Goal: Information Seeking & Learning: Learn about a topic

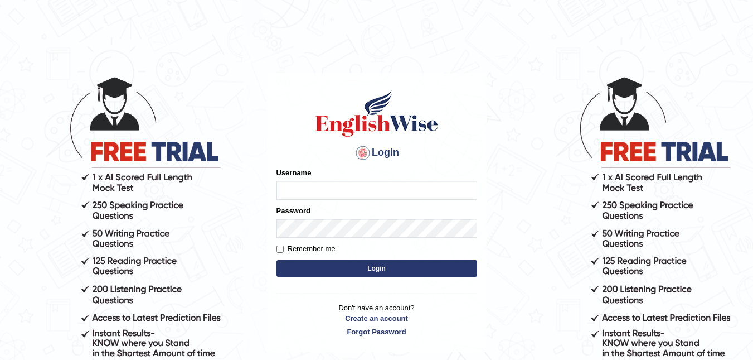
type input "akriti_rasaili"
click at [320, 275] on button "Login" at bounding box center [377, 268] width 201 height 17
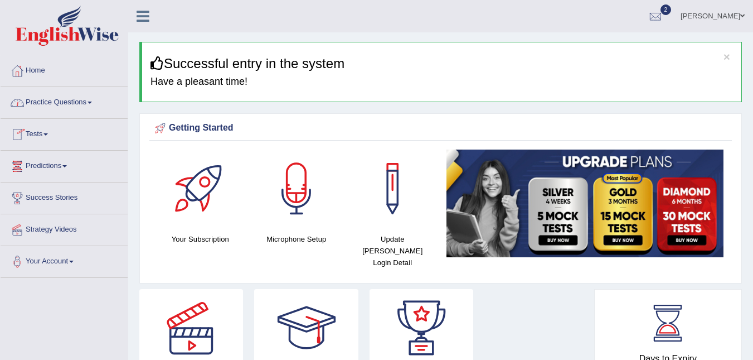
click at [74, 107] on link "Practice Questions" at bounding box center [64, 101] width 127 height 28
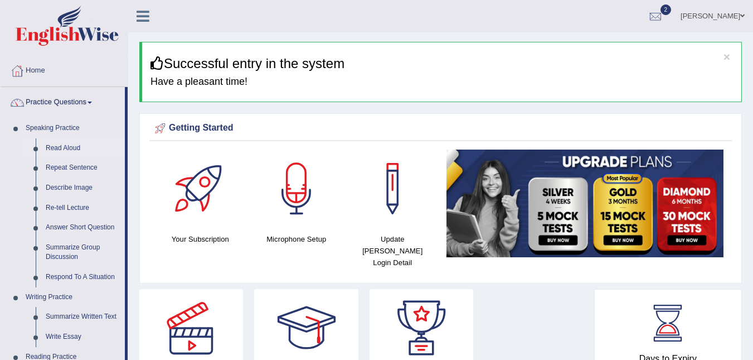
click at [69, 147] on link "Read Aloud" at bounding box center [83, 148] width 84 height 20
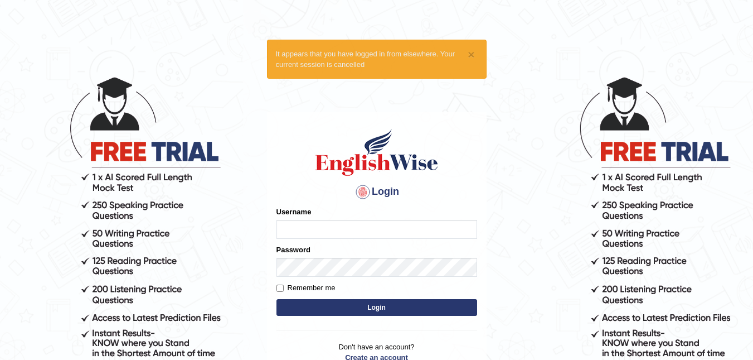
type input "akriti_rasaili"
click at [320, 302] on button "Login" at bounding box center [377, 307] width 201 height 17
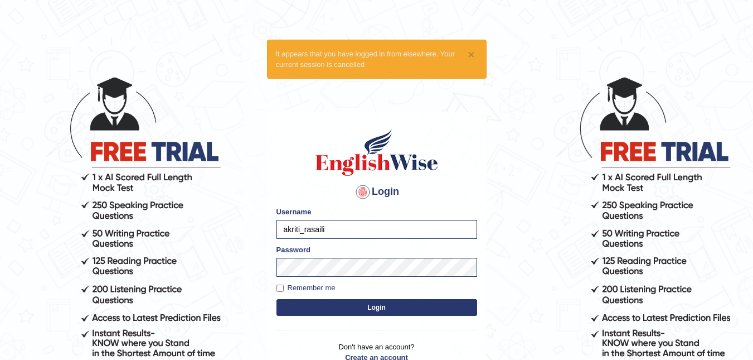
click at [320, 302] on button "Login" at bounding box center [377, 307] width 201 height 17
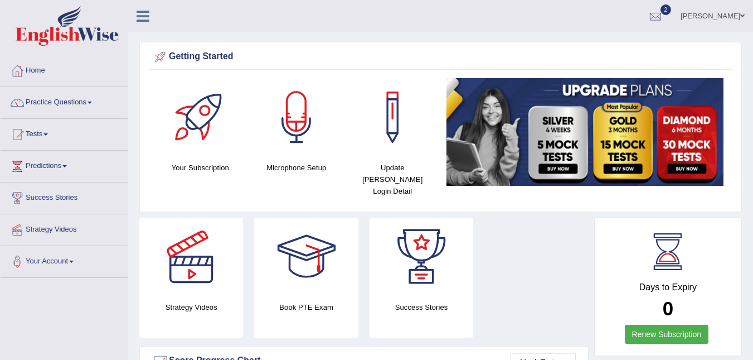
click at [79, 101] on link "Practice Questions" at bounding box center [64, 101] width 127 height 28
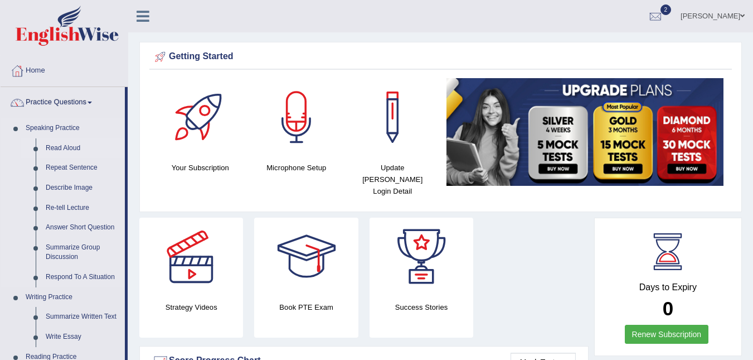
click at [73, 142] on link "Read Aloud" at bounding box center [83, 148] width 84 height 20
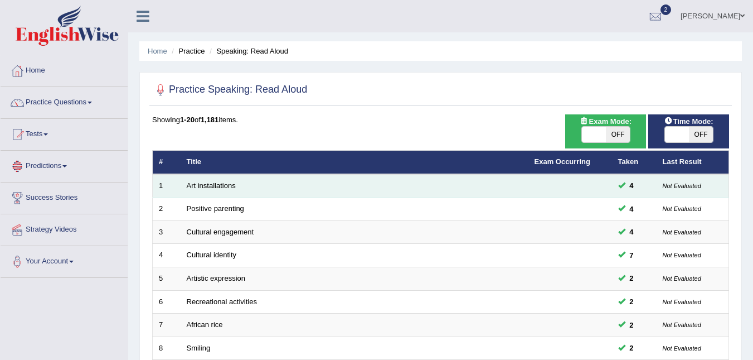
click at [188, 190] on td "Art installations" at bounding box center [355, 185] width 348 height 23
click at [188, 187] on link "Art installations" at bounding box center [211, 185] width 49 height 8
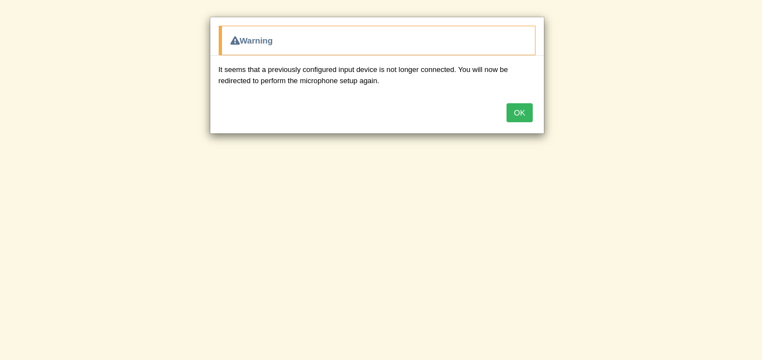
click at [522, 117] on button "OK" at bounding box center [519, 112] width 26 height 19
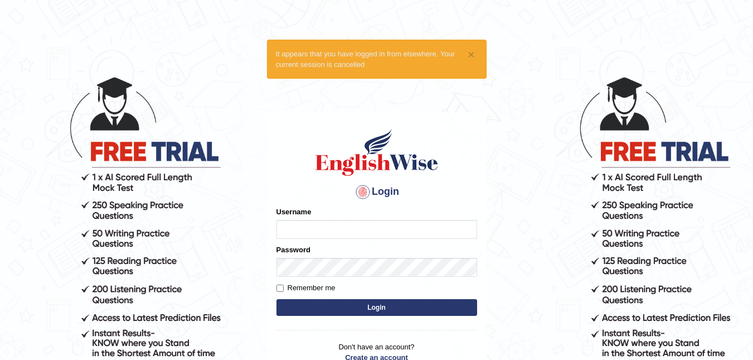
type input "akriti_rasaili"
click at [371, 311] on button "Login" at bounding box center [377, 307] width 201 height 17
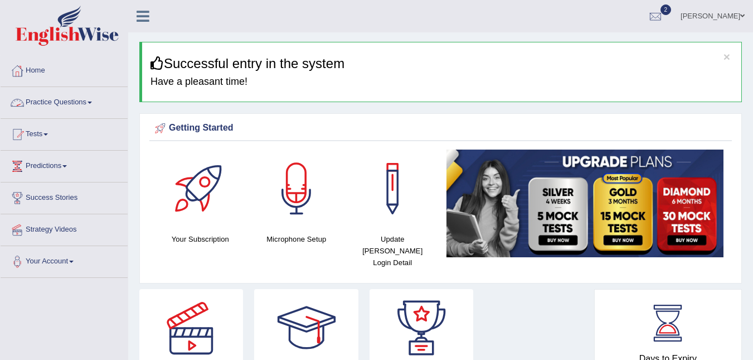
click at [65, 104] on link "Practice Questions" at bounding box center [64, 101] width 127 height 28
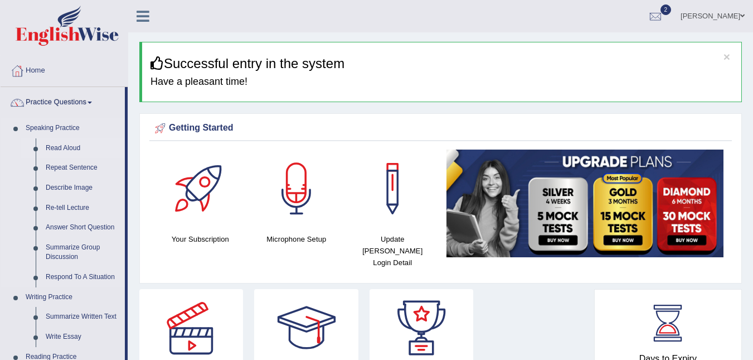
click at [64, 147] on link "Read Aloud" at bounding box center [83, 148] width 84 height 20
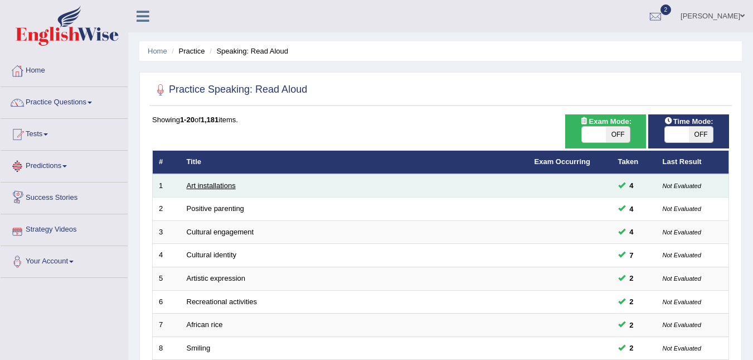
click at [187, 187] on link "Art installations" at bounding box center [211, 185] width 49 height 8
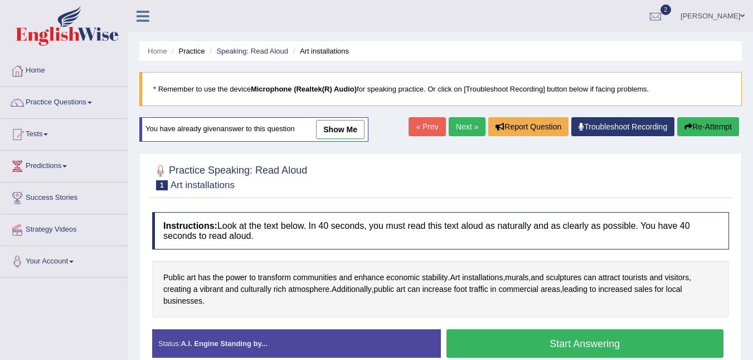
click at [571, 341] on button "Start Answering" at bounding box center [586, 343] width 278 height 28
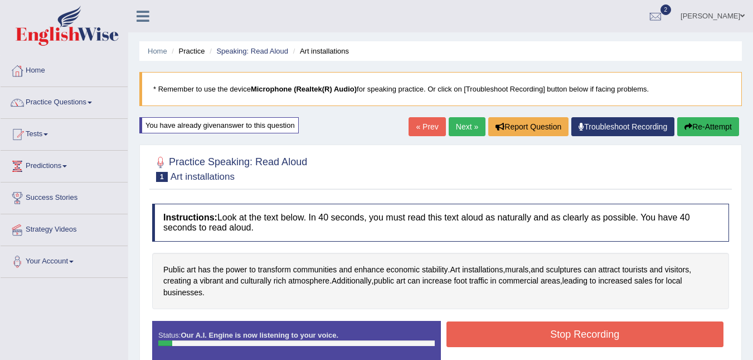
click at [541, 336] on button "Stop Recording" at bounding box center [586, 334] width 278 height 26
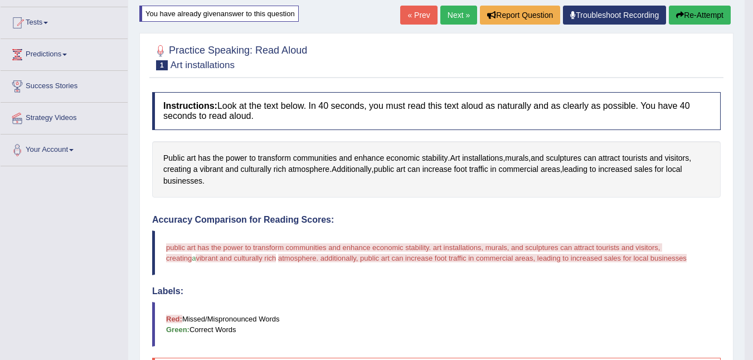
scroll to position [89, 0]
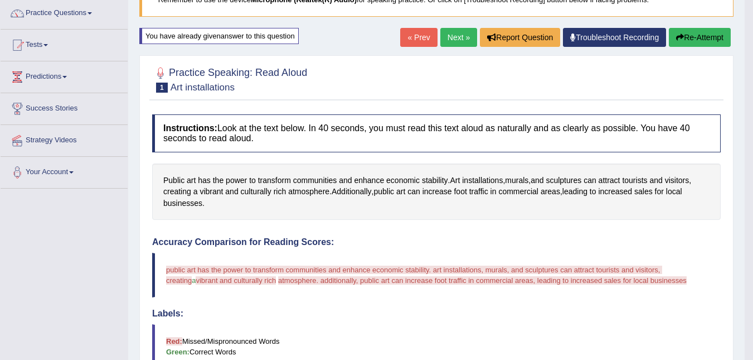
click at [417, 34] on link "« Prev" at bounding box center [418, 37] width 37 height 19
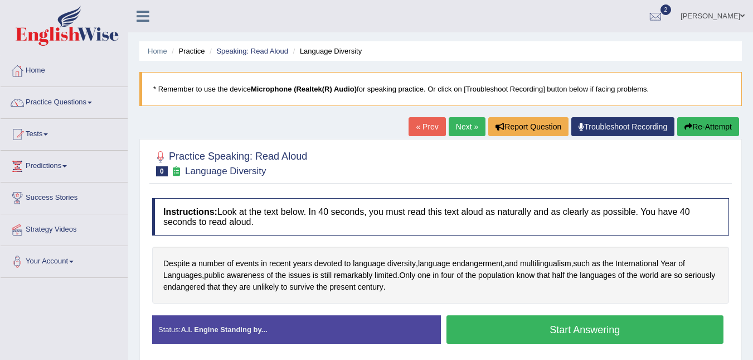
click at [637, 127] on link "Troubleshoot Recording" at bounding box center [623, 126] width 103 height 19
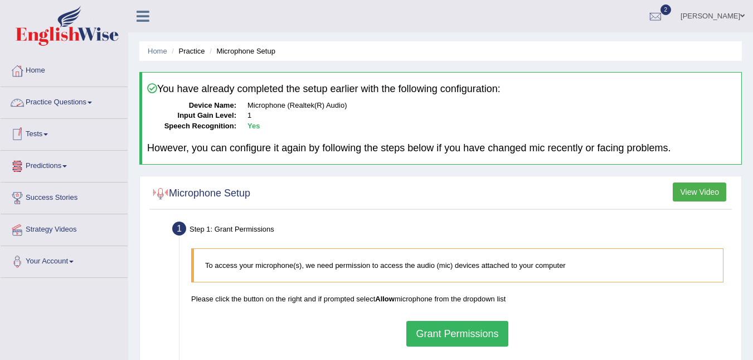
click at [64, 95] on link "Practice Questions" at bounding box center [64, 101] width 127 height 28
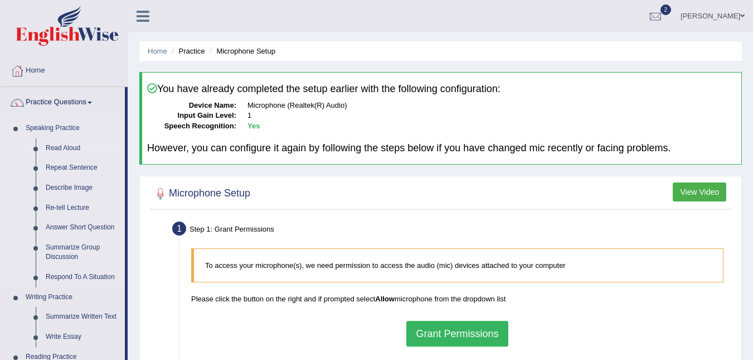
click at [61, 148] on link "Read Aloud" at bounding box center [83, 148] width 84 height 20
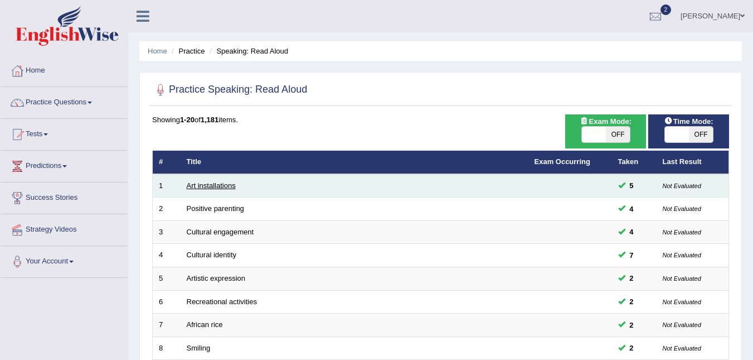
click at [187, 185] on link "Art installations" at bounding box center [211, 185] width 49 height 8
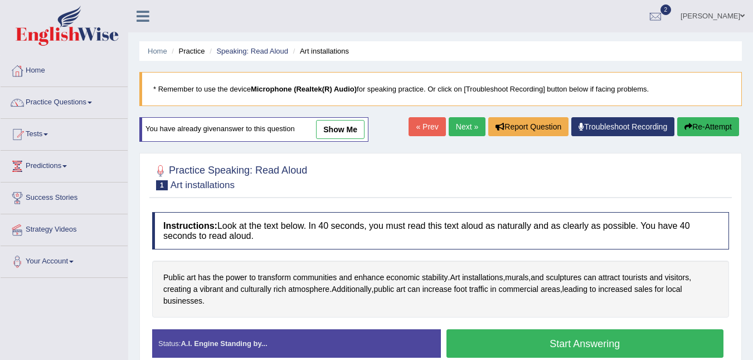
click at [699, 133] on button "Re-Attempt" at bounding box center [709, 126] width 62 height 19
click at [569, 344] on button "Start Answering" at bounding box center [586, 343] width 278 height 28
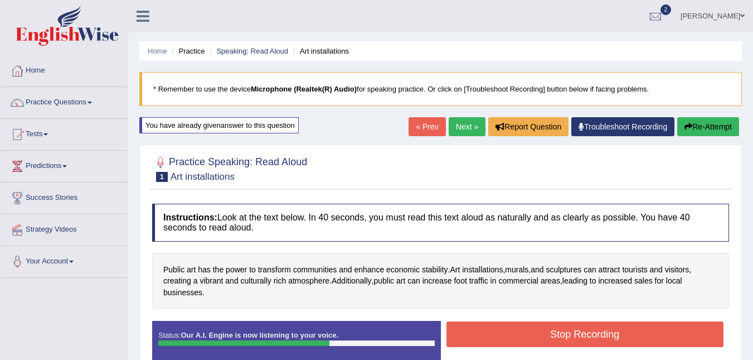
click at [569, 344] on button "Stop Recording" at bounding box center [586, 334] width 278 height 26
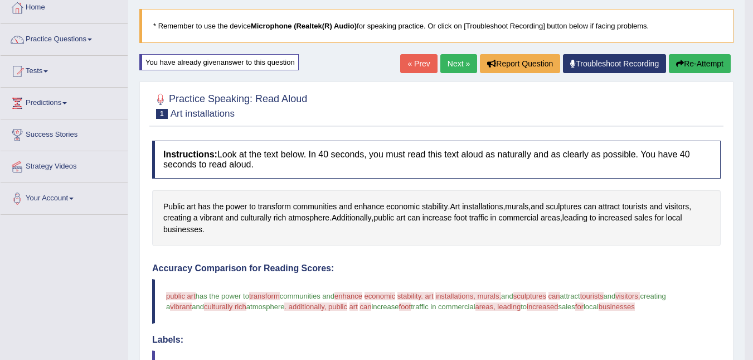
scroll to position [41, 0]
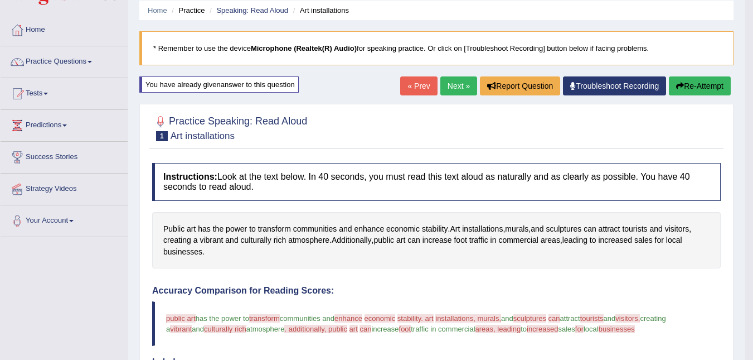
click at [456, 81] on link "Next »" at bounding box center [459, 85] width 37 height 19
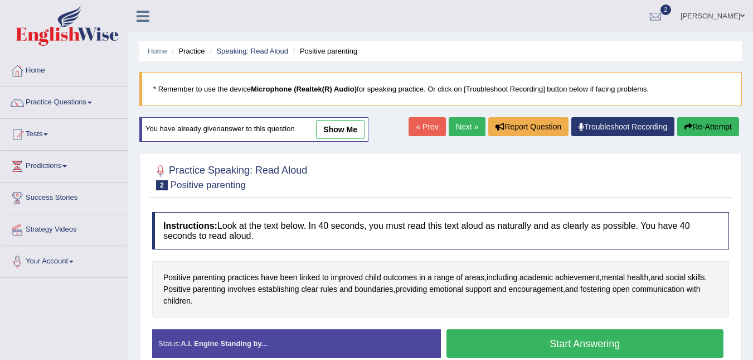
click at [673, 26] on link "2" at bounding box center [655, 14] width 33 height 29
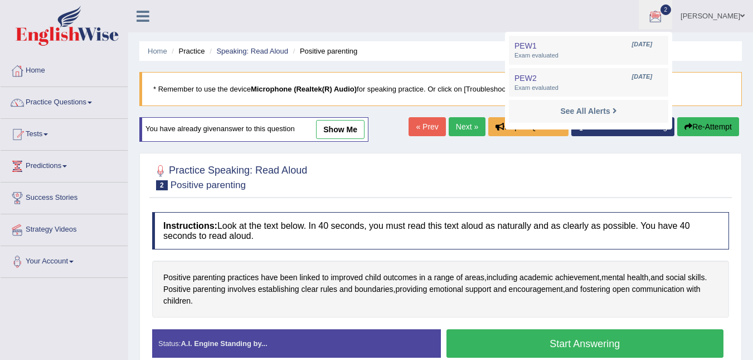
click at [484, 29] on ul "Akriti Rasaili Toggle navigation Username: Akriti_Rasaili Access Type: Online S…" at bounding box center [535, 16] width 438 height 32
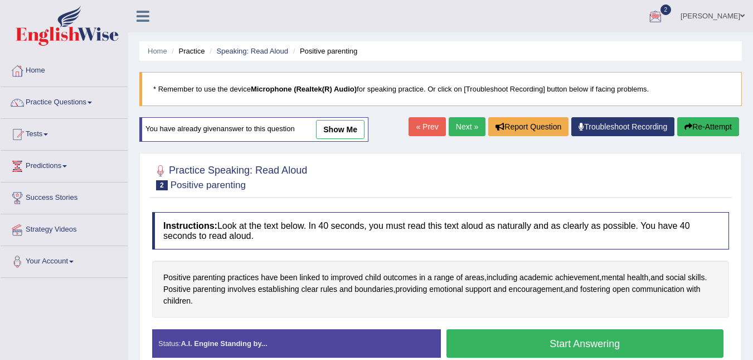
click at [547, 344] on button "Start Answering" at bounding box center [586, 343] width 278 height 28
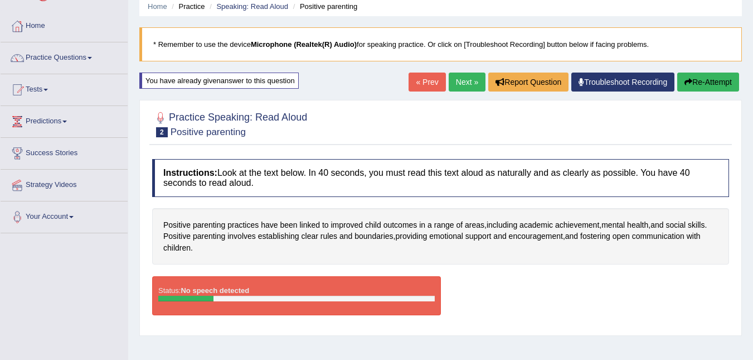
scroll to position [22, 0]
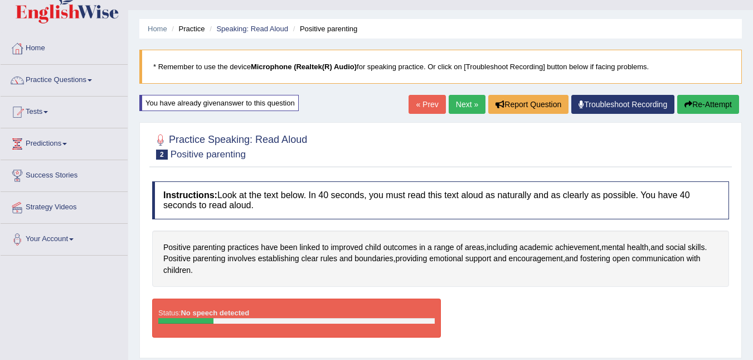
drag, startPoint x: 431, startPoint y: 2, endPoint x: 478, endPoint y: 296, distance: 297.0
click at [478, 296] on div "Instructions: Look at the text below. In 40 seconds, you must read this text al…" at bounding box center [440, 264] width 583 height 176
click at [167, 327] on div "Status: No speech detected" at bounding box center [296, 317] width 289 height 39
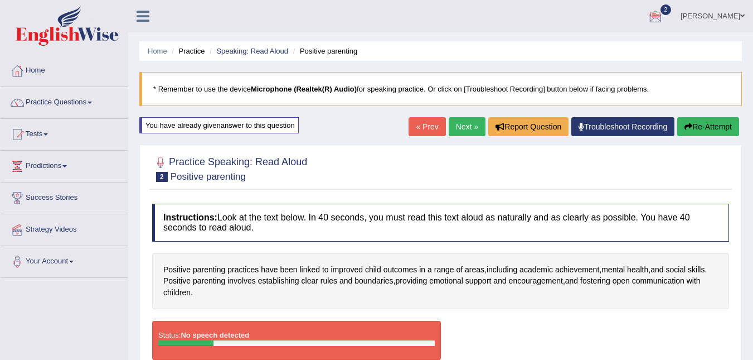
click at [424, 119] on link "« Prev" at bounding box center [427, 126] width 37 height 19
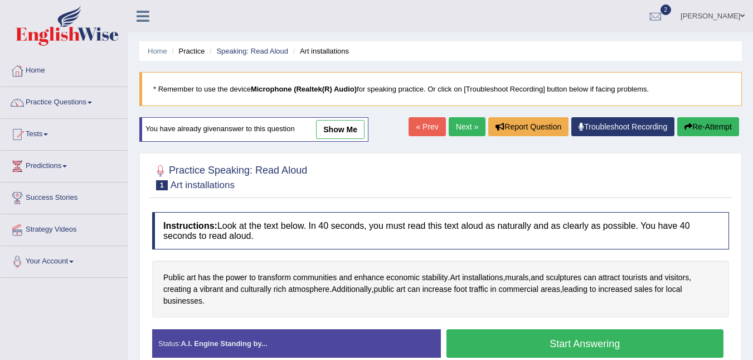
click at [424, 119] on link "« Prev" at bounding box center [427, 126] width 37 height 19
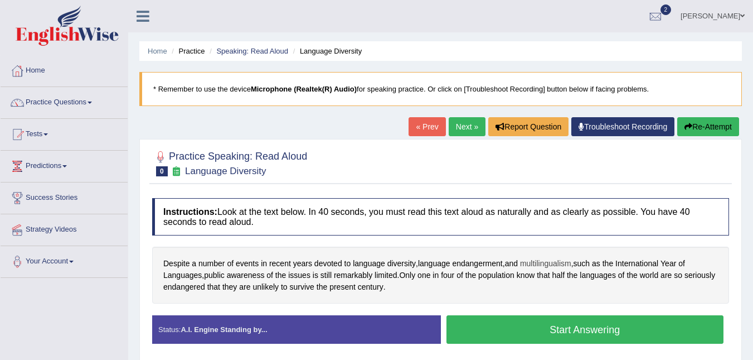
click at [556, 266] on span "multilingualism" at bounding box center [545, 264] width 51 height 12
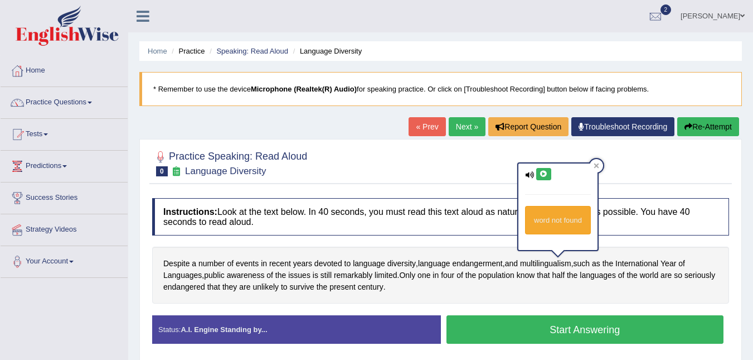
click at [545, 176] on icon at bounding box center [544, 174] width 8 height 7
click at [600, 167] on div at bounding box center [596, 165] width 13 height 13
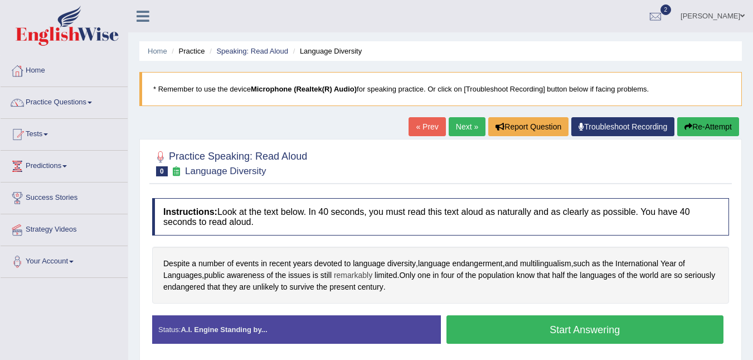
click at [366, 278] on span "remarkably" at bounding box center [353, 275] width 38 height 12
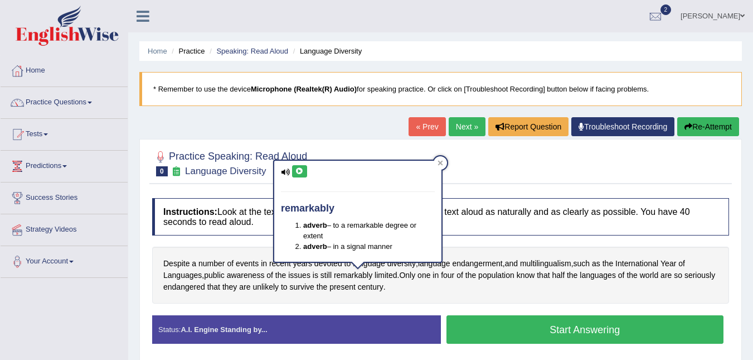
click at [299, 166] on button at bounding box center [299, 171] width 15 height 12
click at [439, 164] on icon at bounding box center [440, 162] width 5 height 5
